Goal: Navigation & Orientation: Find specific page/section

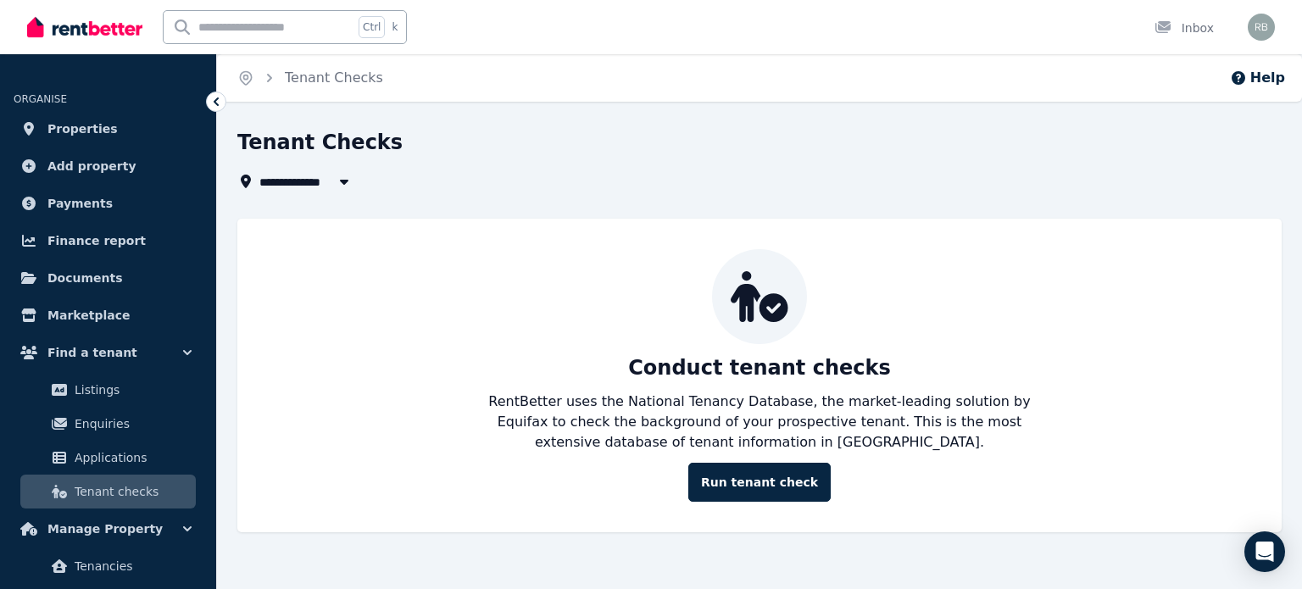
scroll to position [193, 0]
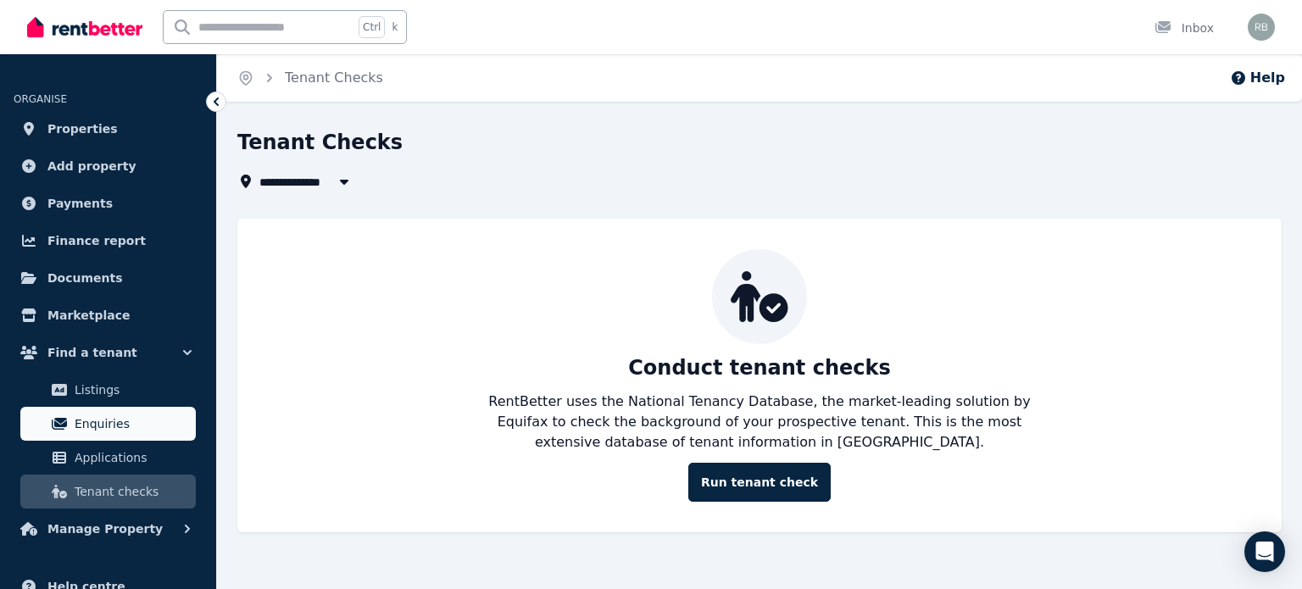
click at [113, 433] on span "Enquiries" at bounding box center [132, 424] width 114 height 20
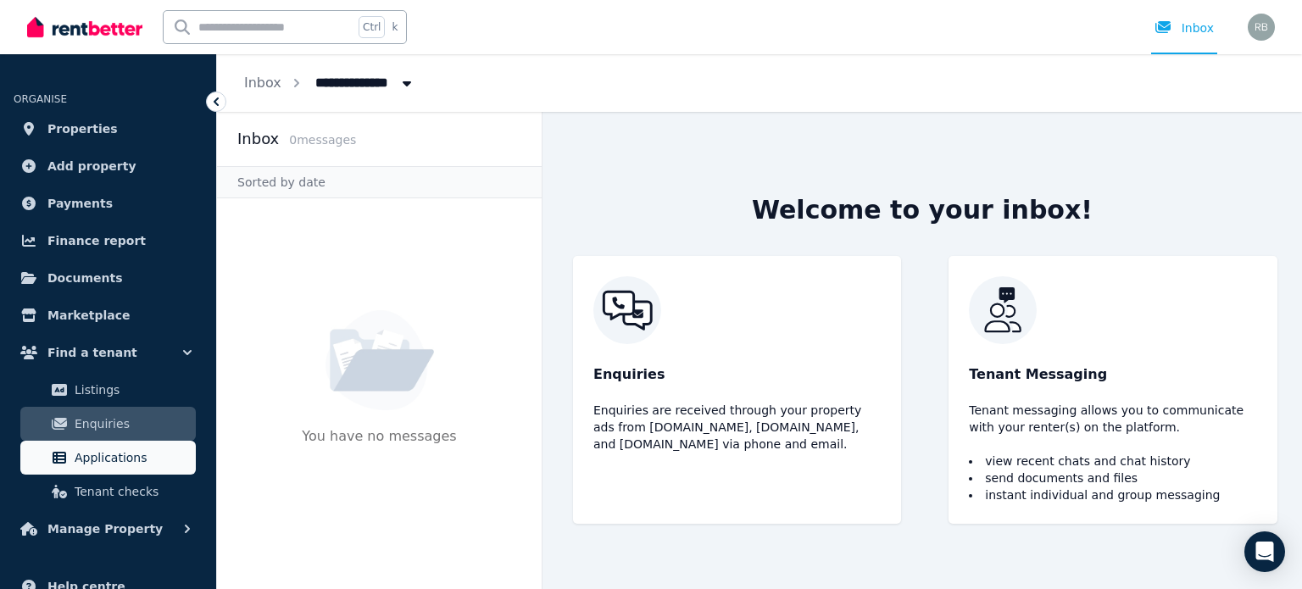
click at [110, 467] on span "Applications" at bounding box center [132, 458] width 114 height 20
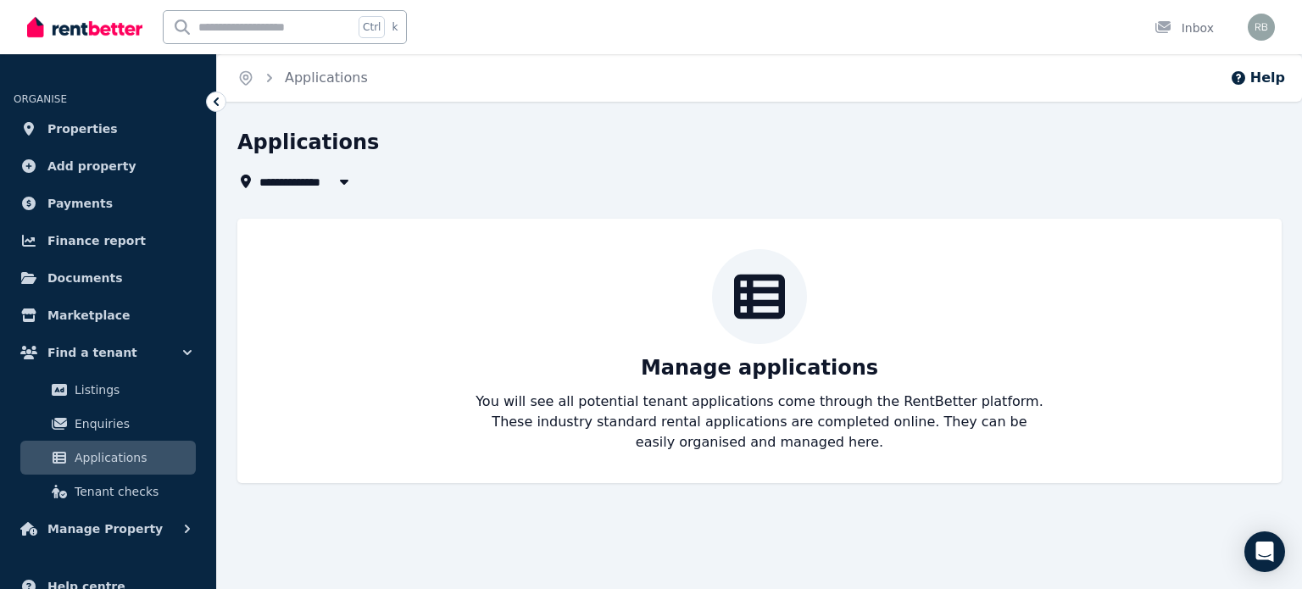
click at [300, 191] on span "All Properties" at bounding box center [313, 181] width 109 height 20
type input "**********"
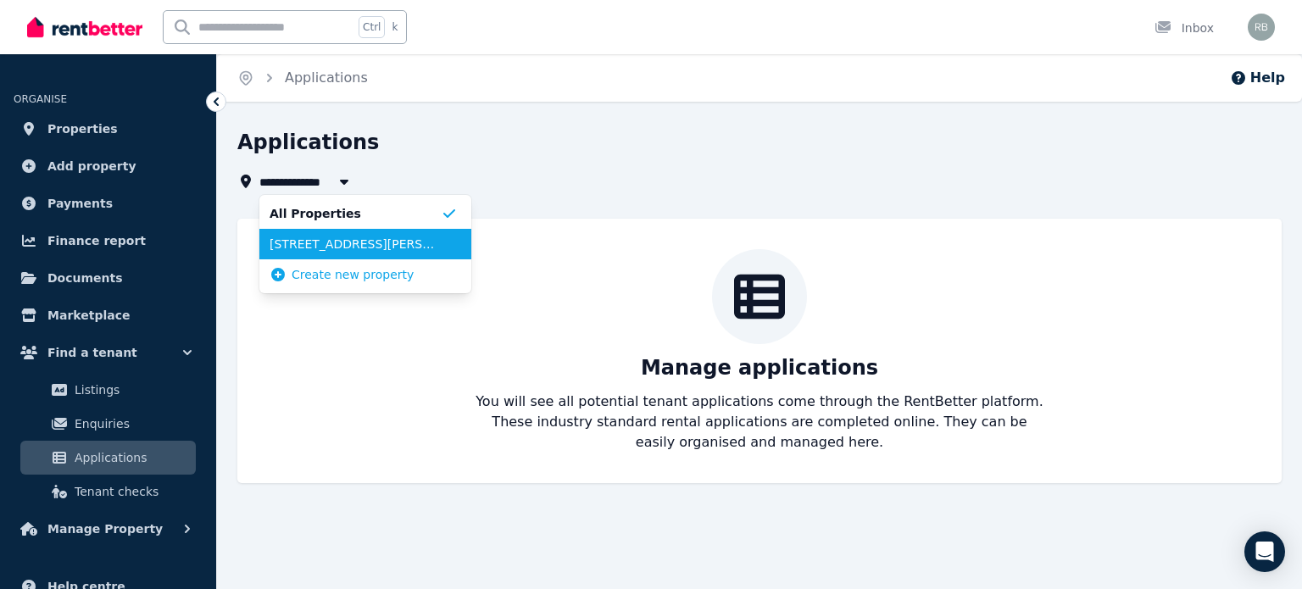
click at [307, 248] on span "413/35 Hercules St, Hamilton" at bounding box center [355, 244] width 171 height 17
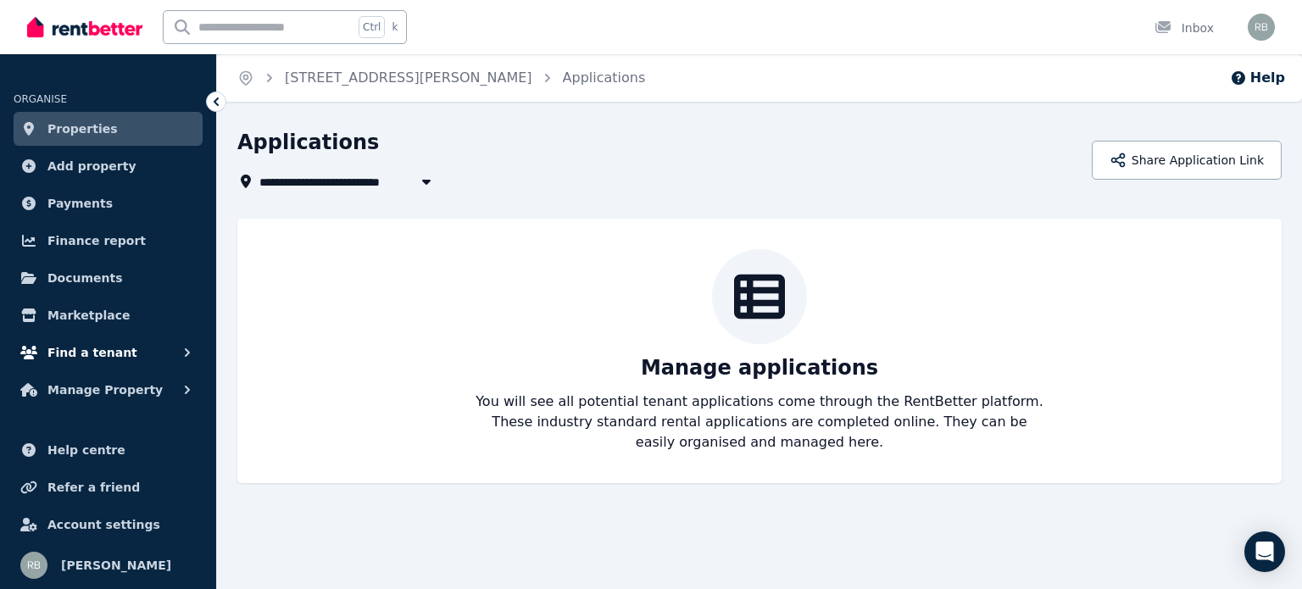
click at [112, 355] on span "Find a tenant" at bounding box center [92, 352] width 90 height 20
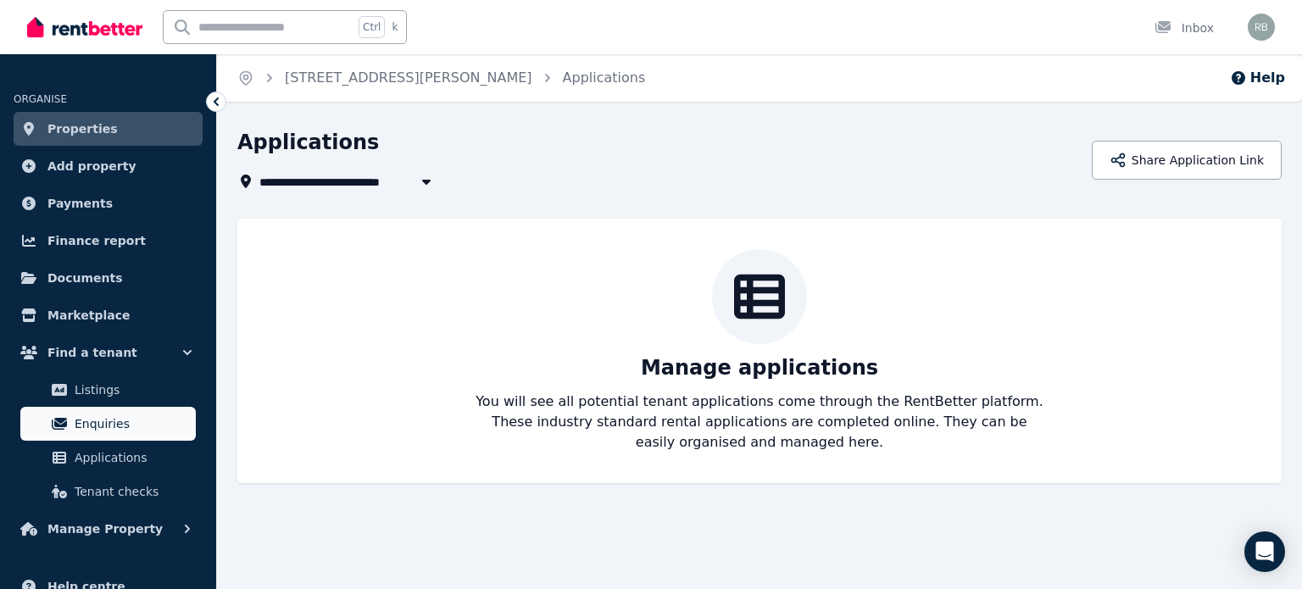
click at [124, 419] on span "Enquiries" at bounding box center [132, 424] width 114 height 20
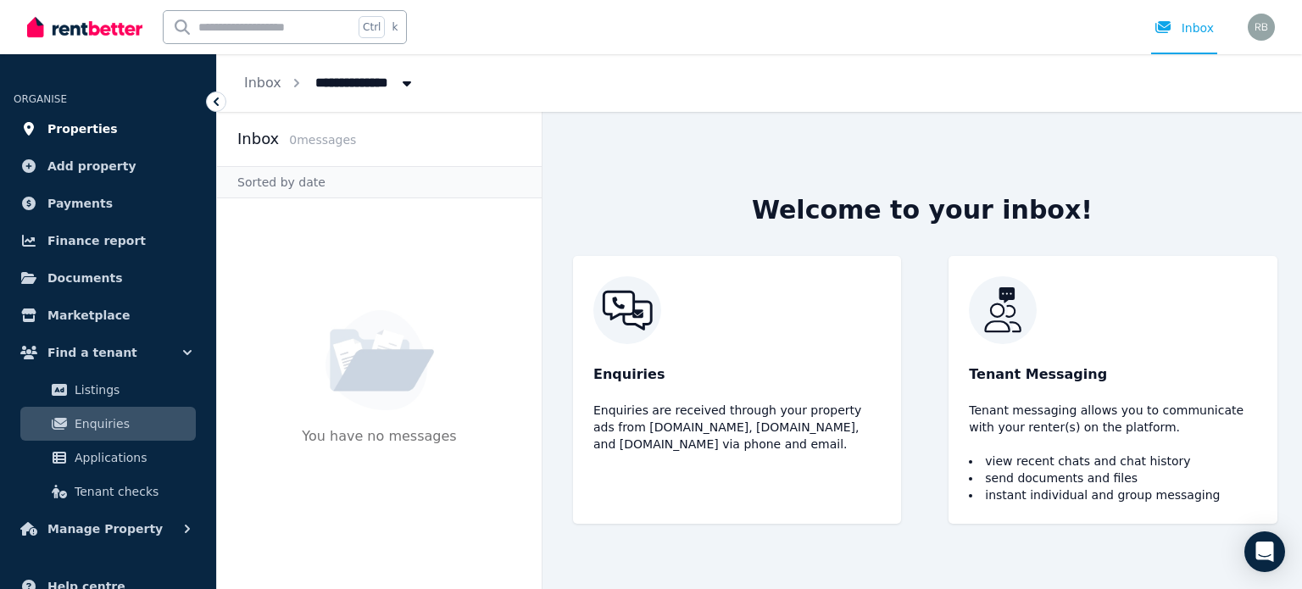
click at [85, 133] on span "Properties" at bounding box center [82, 129] width 70 height 20
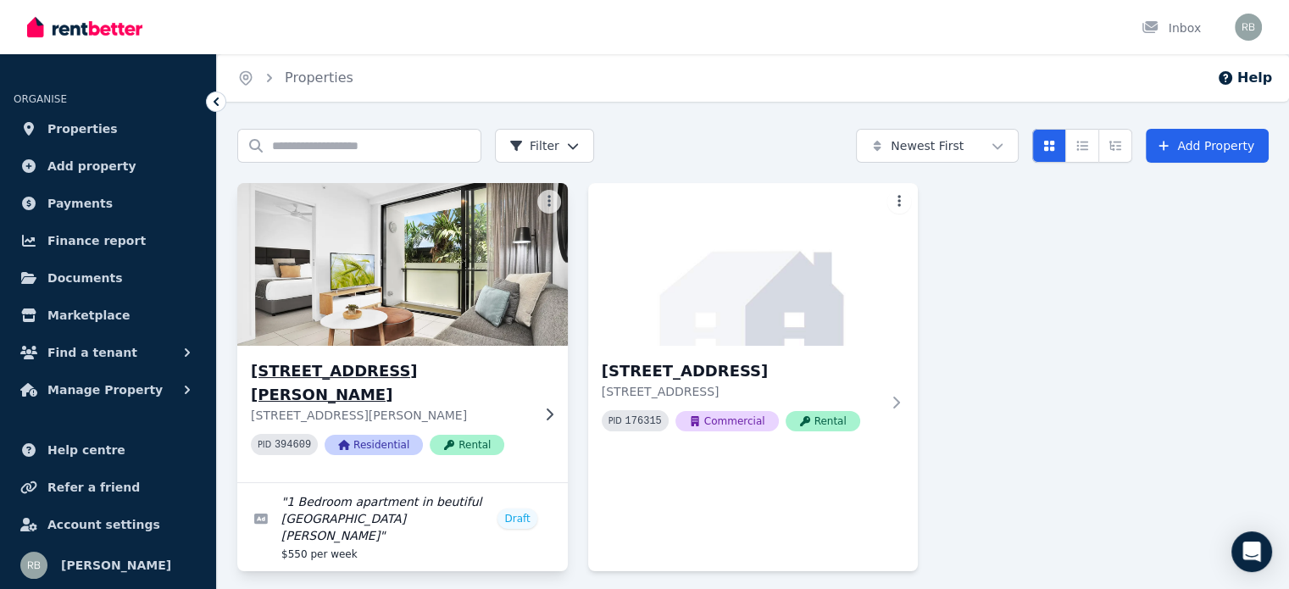
click at [371, 279] on img at bounding box center [402, 264] width 347 height 171
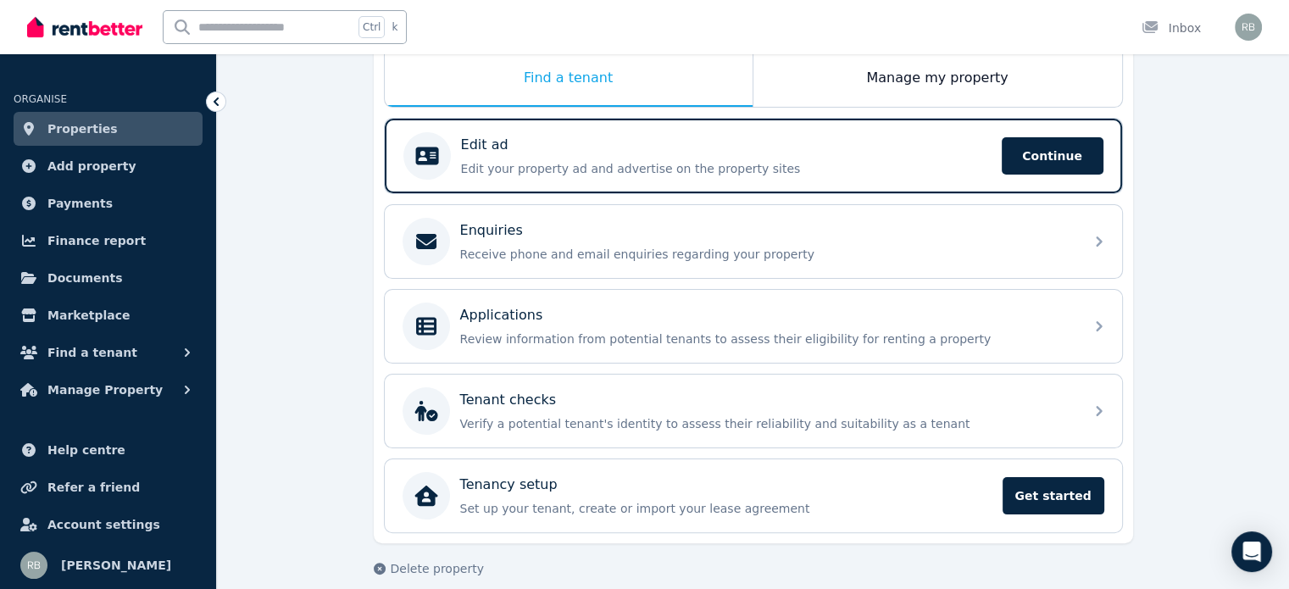
scroll to position [298, 0]
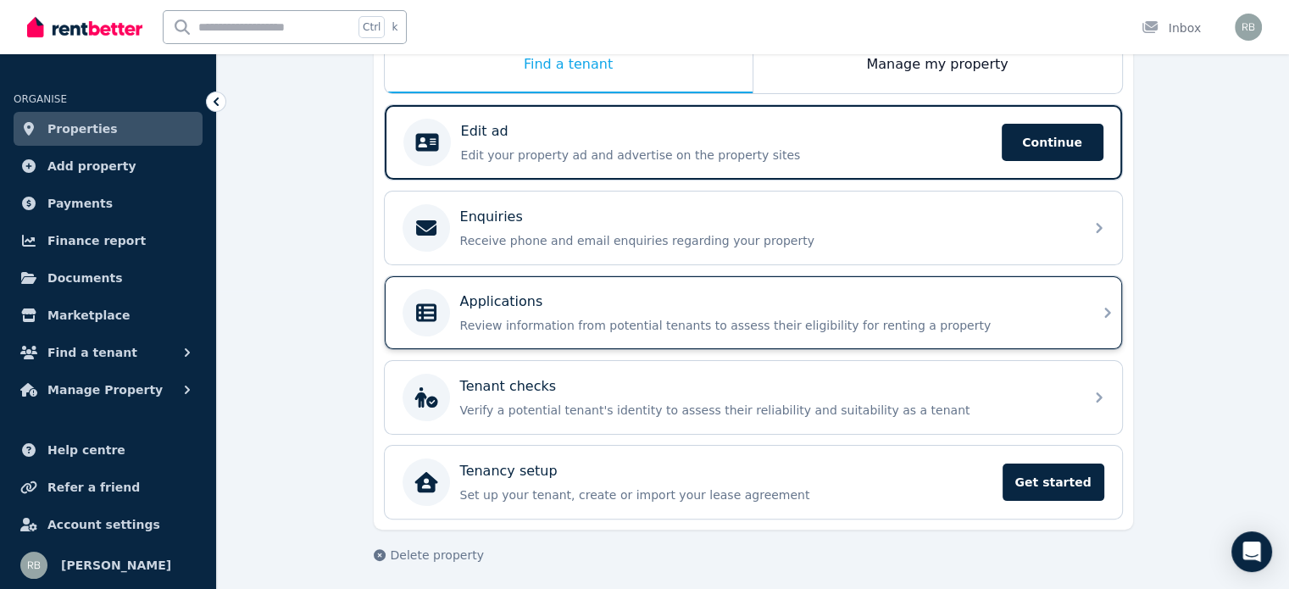
click at [559, 302] on div "Applications" at bounding box center [767, 302] width 614 height 20
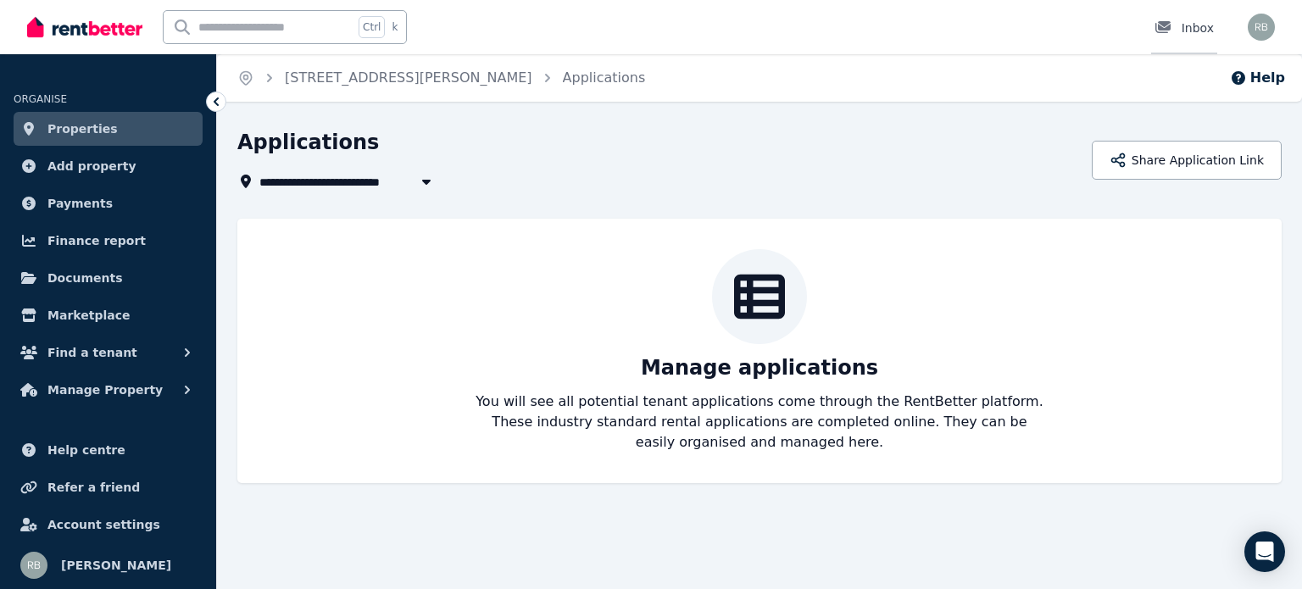
click at [1199, 26] on div "Inbox" at bounding box center [1183, 27] width 59 height 17
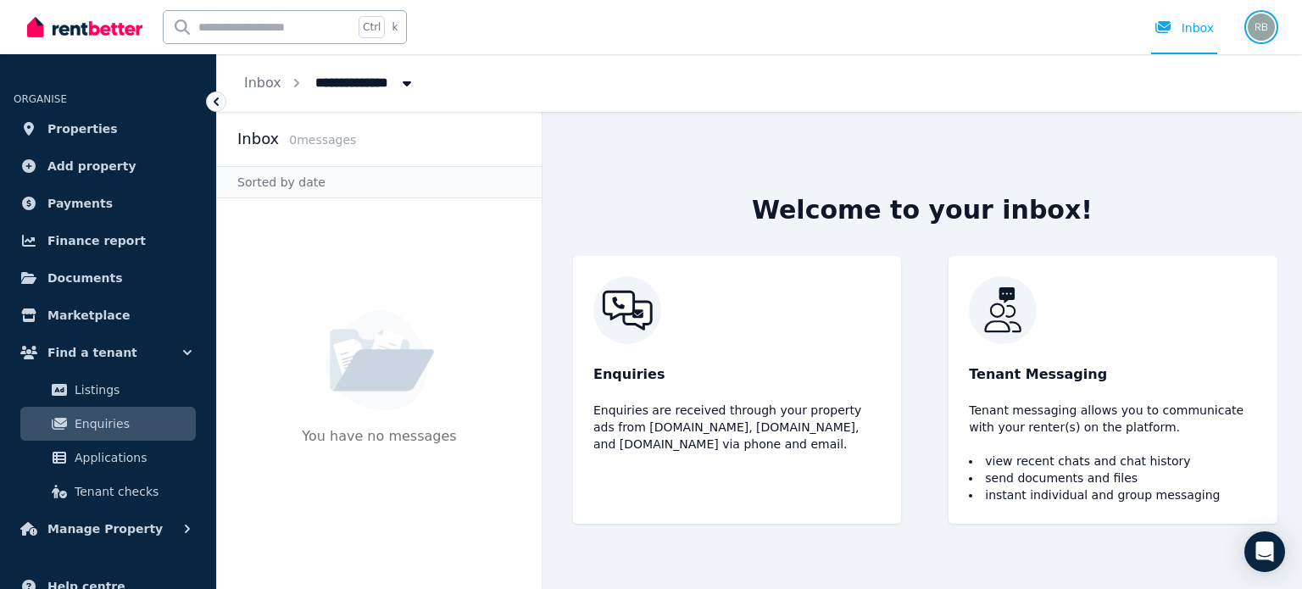
click at [1258, 31] on img "button" at bounding box center [1261, 27] width 27 height 27
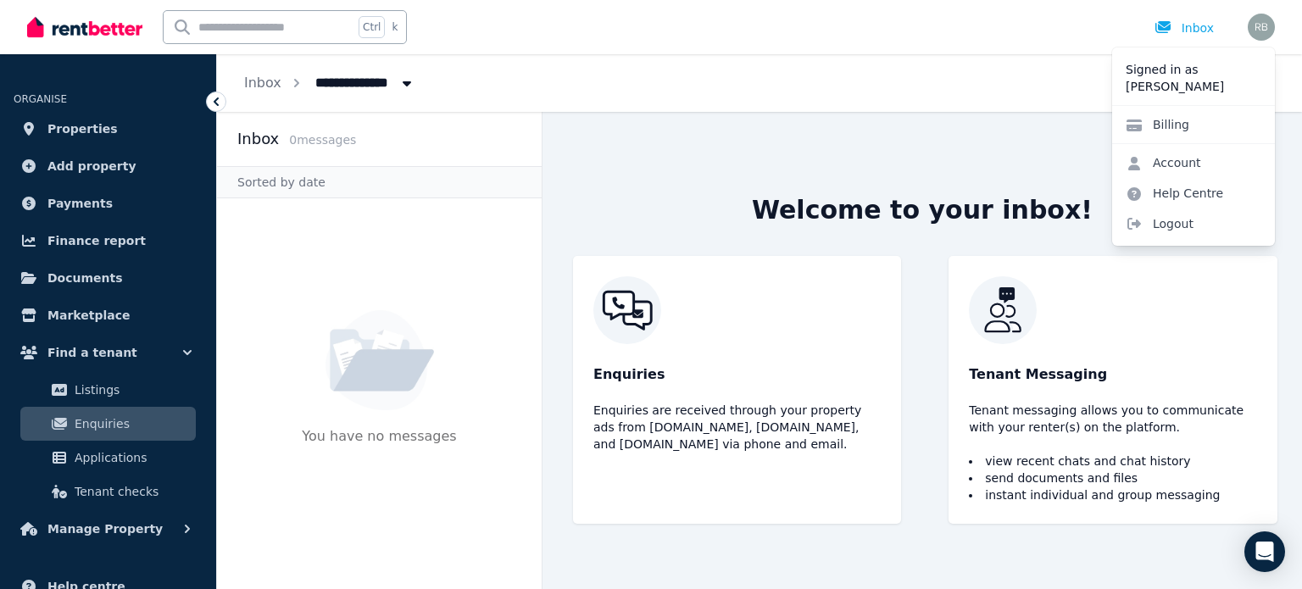
click at [548, 164] on div "Welcome to your inbox! Enquiries Enquiries are received through your property a…" at bounding box center [921, 350] width 759 height 477
